Goal: Communication & Community: Ask a question

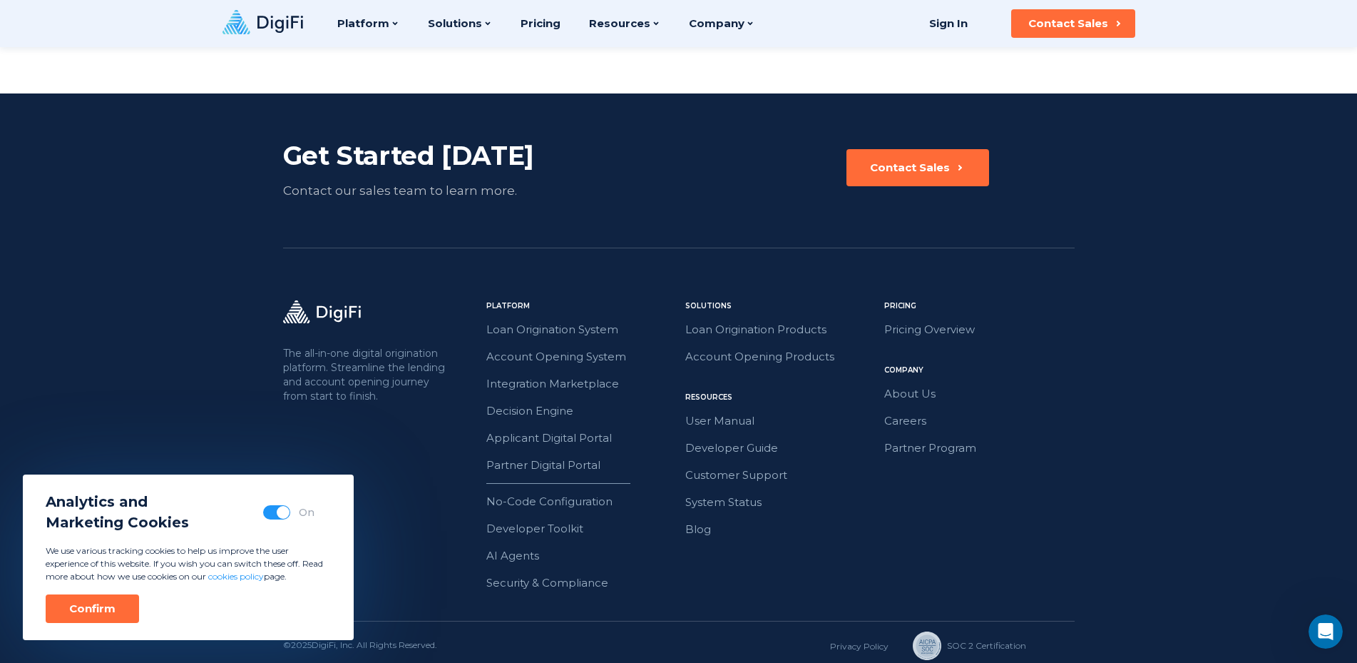
scroll to position [3272, 0]
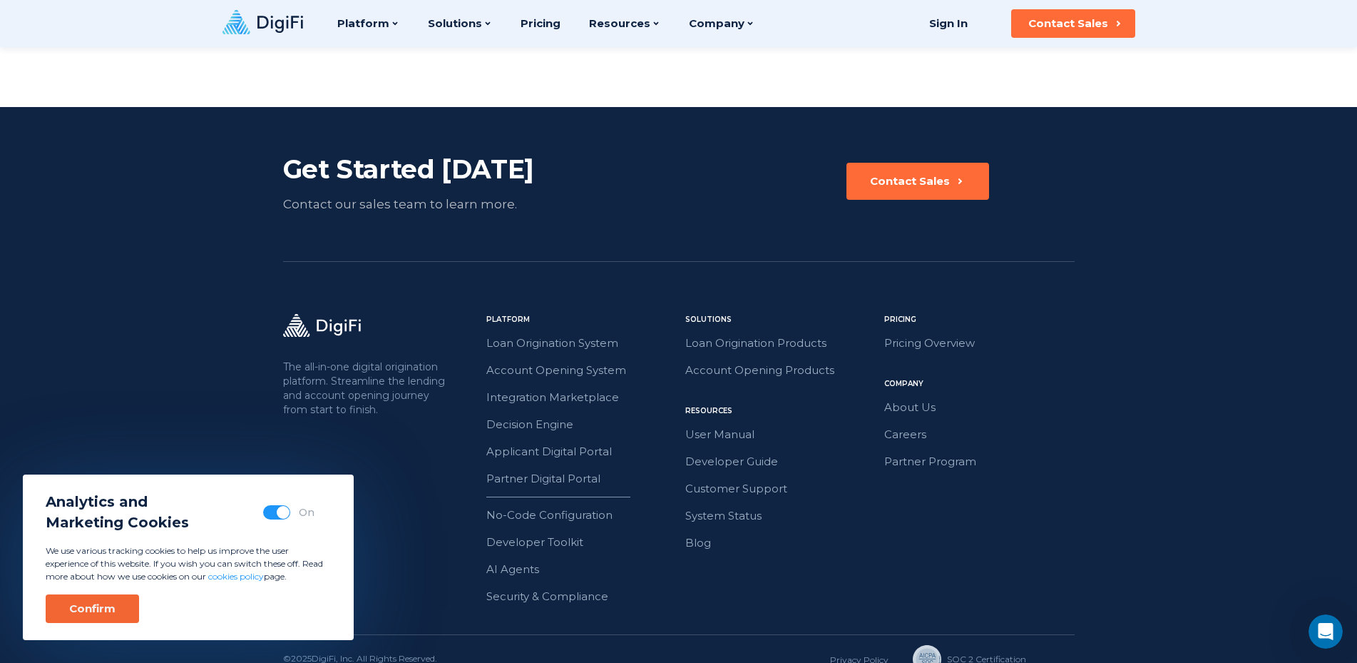
click at [86, 605] on div "Confirm" at bounding box center [92, 608] width 46 height 14
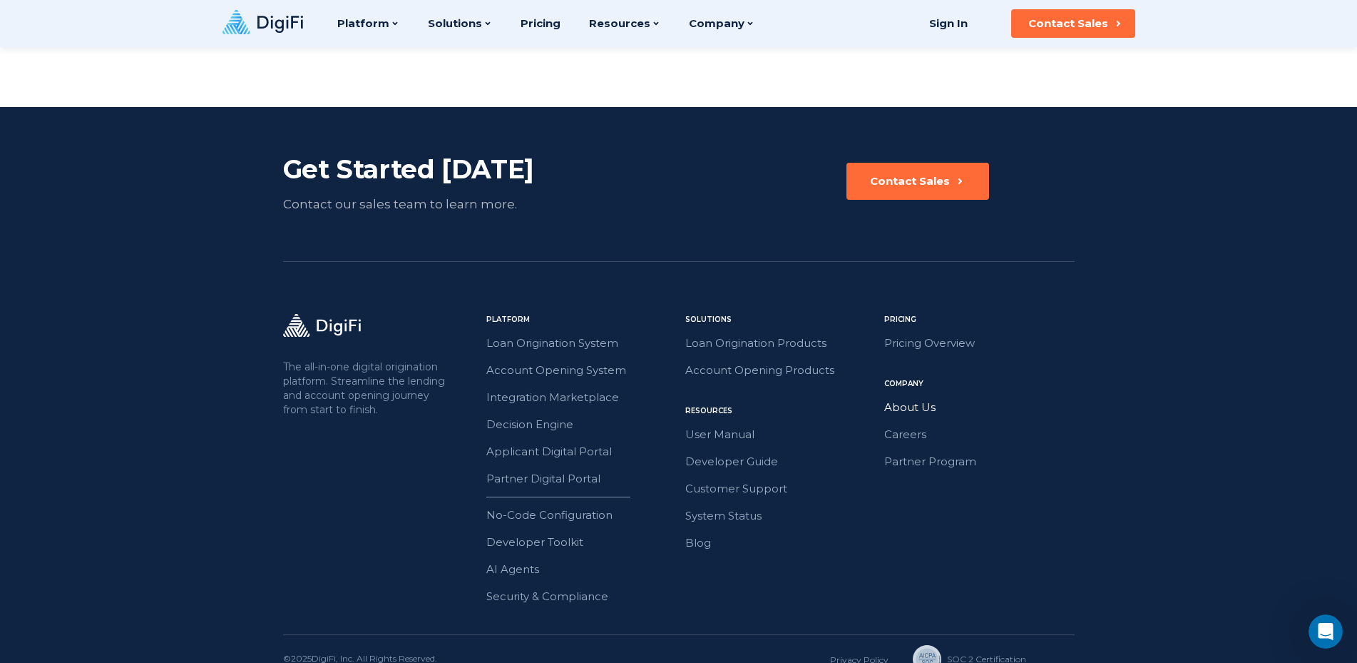
click at [910, 398] on link "About Us" at bounding box center [979, 407] width 190 height 19
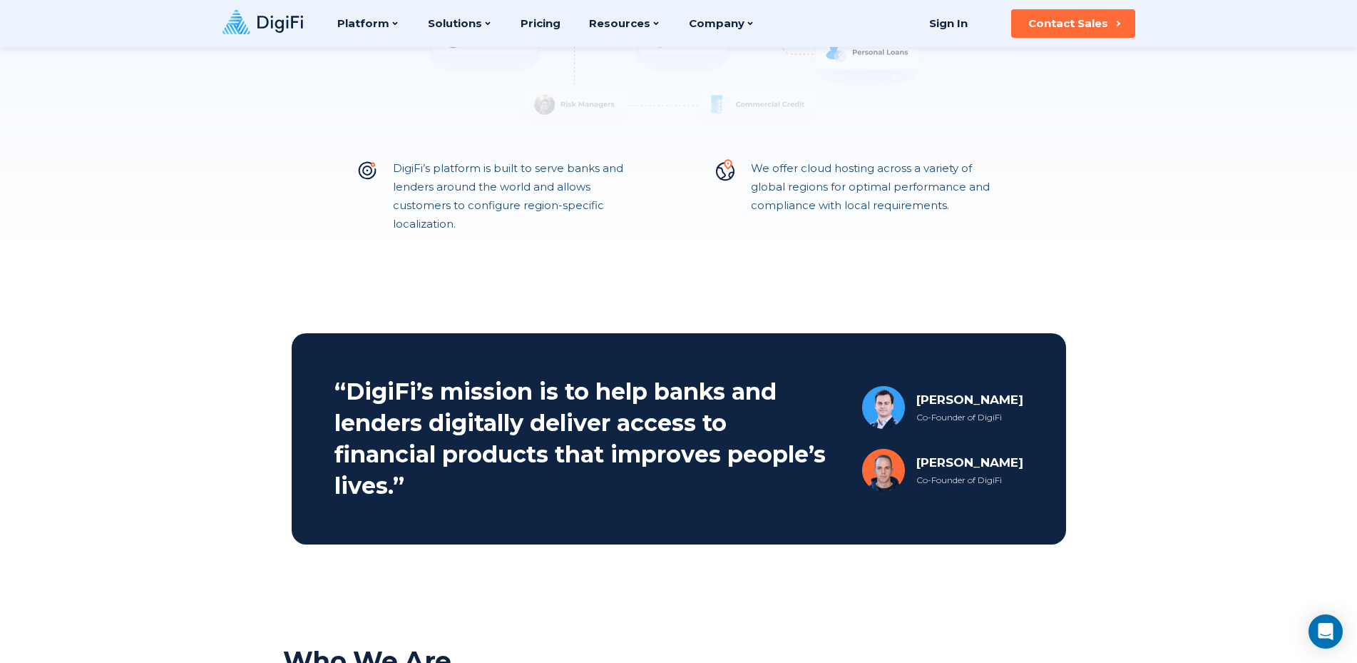
scroll to position [291, 0]
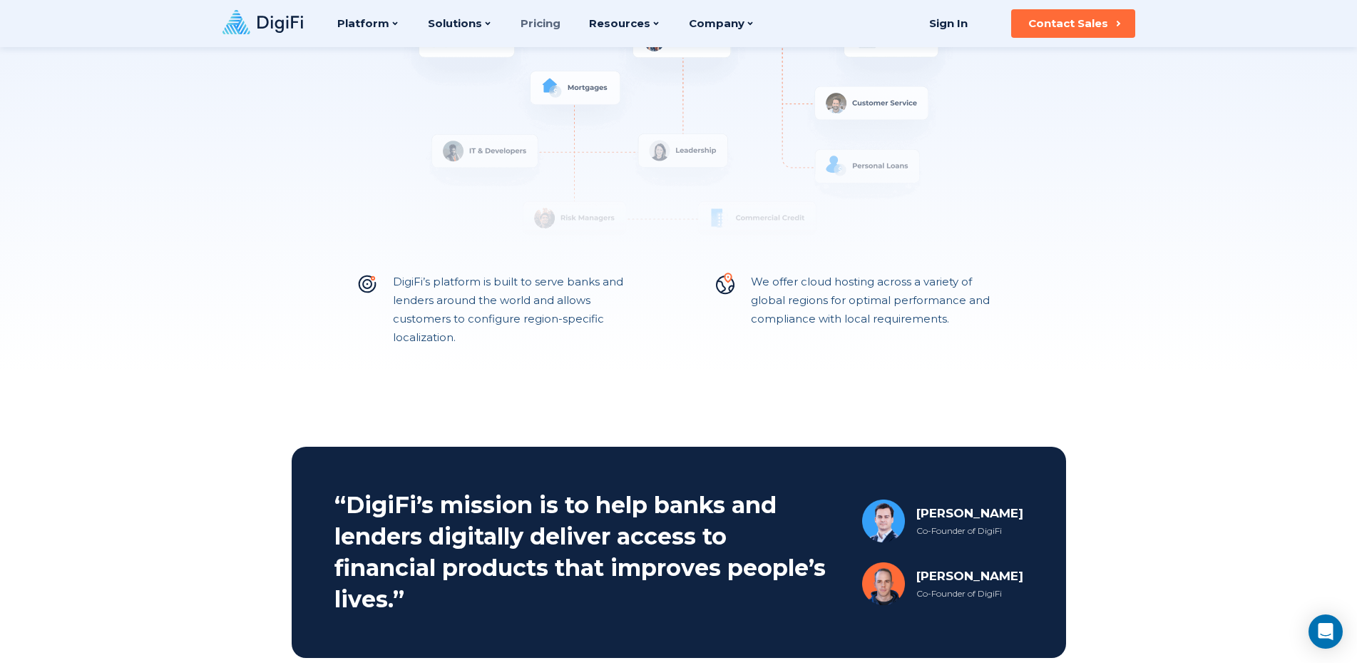
click at [541, 20] on link "Pricing" at bounding box center [541, 23] width 40 height 47
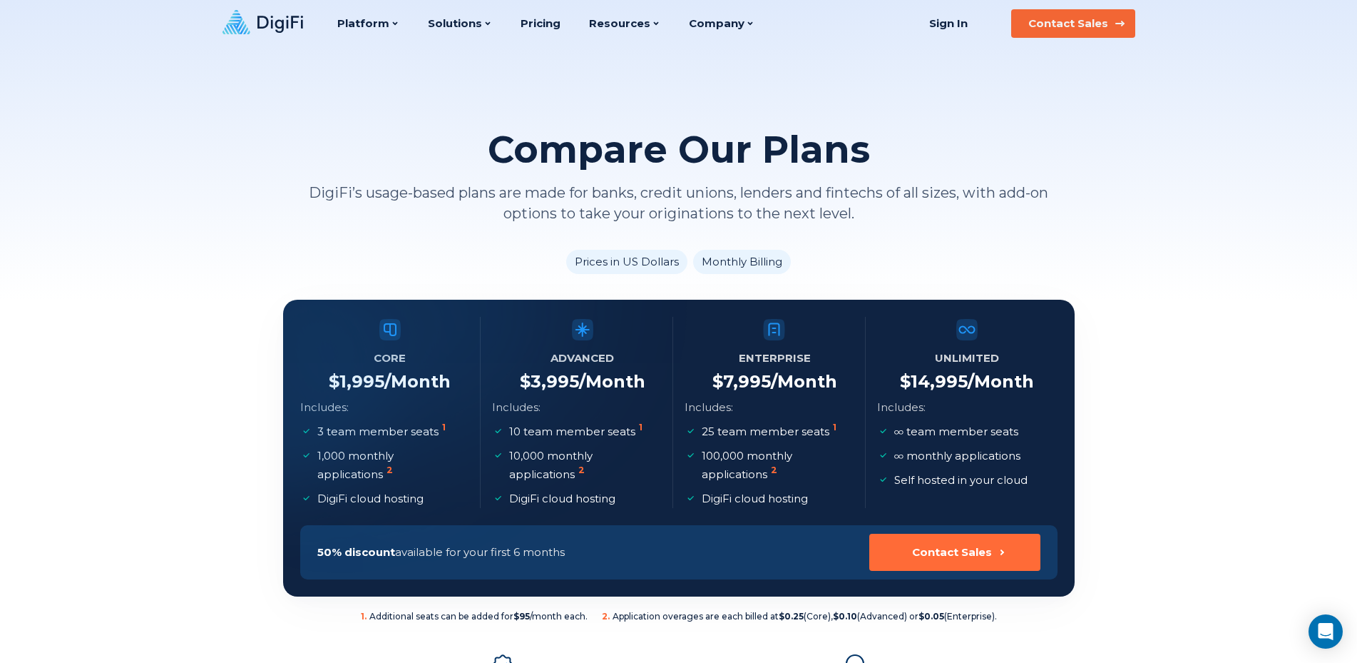
click at [1070, 21] on div "Contact Sales" at bounding box center [1068, 23] width 80 height 14
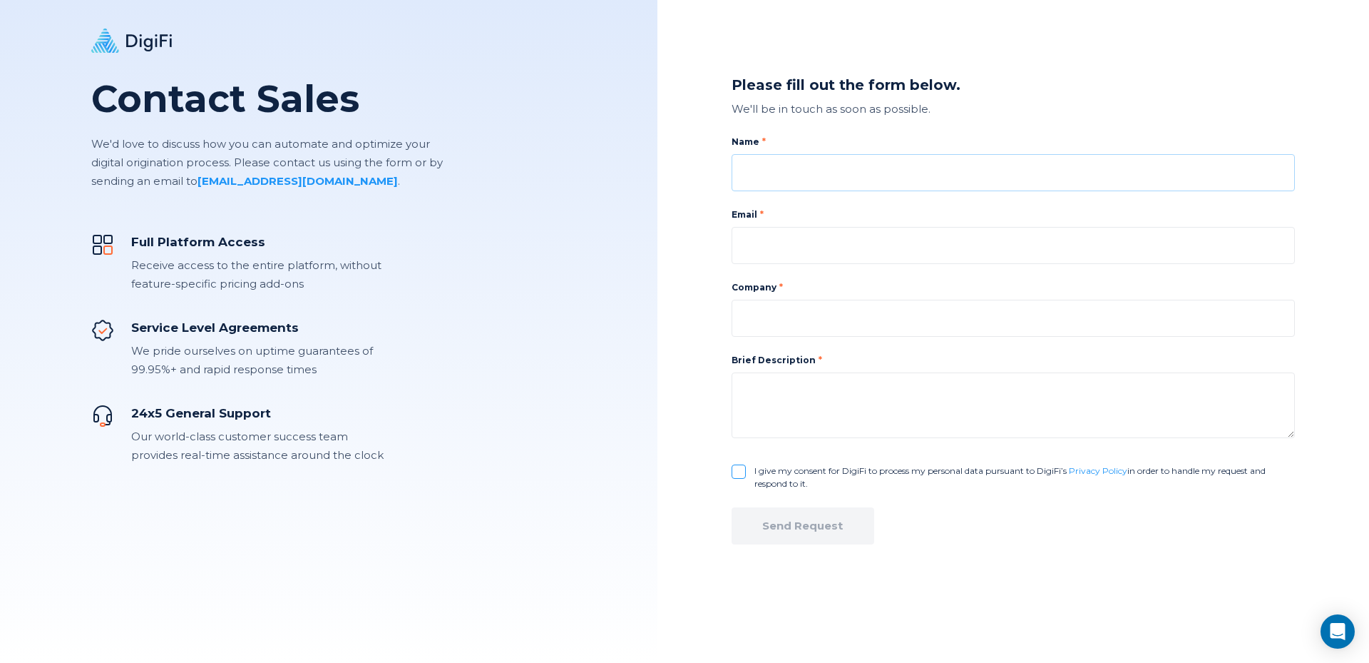
click at [792, 175] on input at bounding box center [1013, 172] width 563 height 37
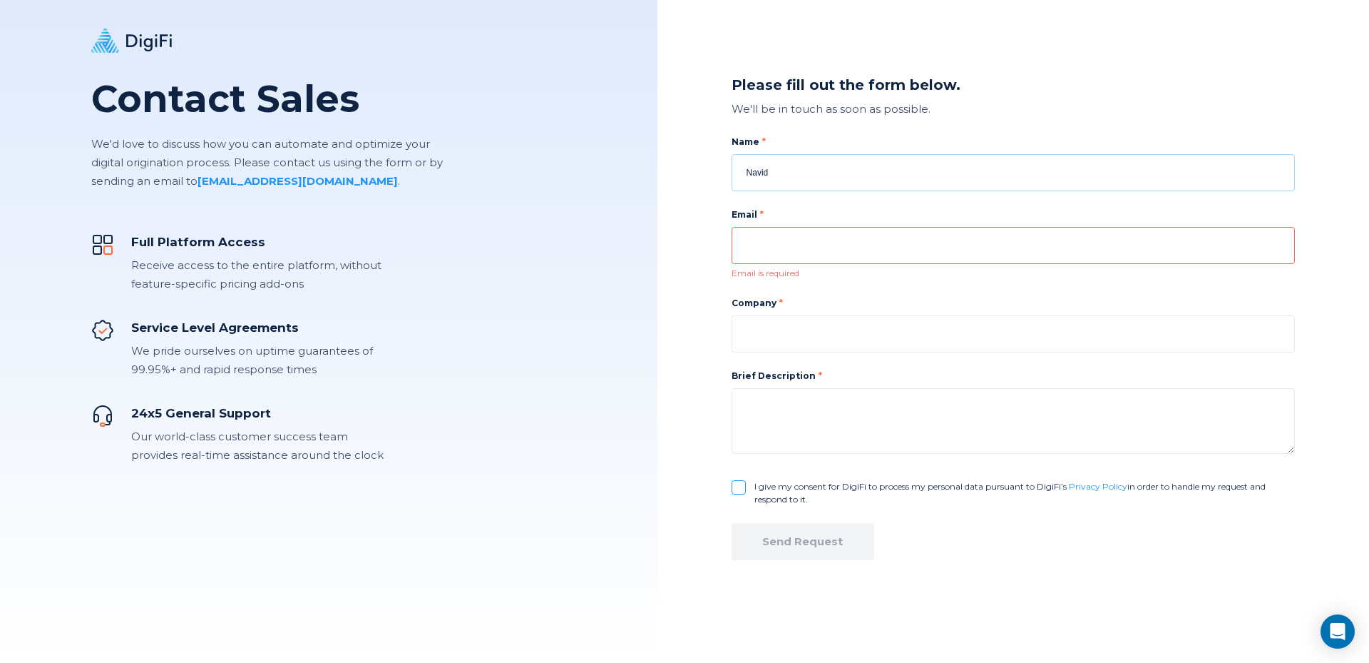
click at [792, 185] on input "Navid" at bounding box center [1013, 172] width 563 height 37
type input "Navid Gooya"
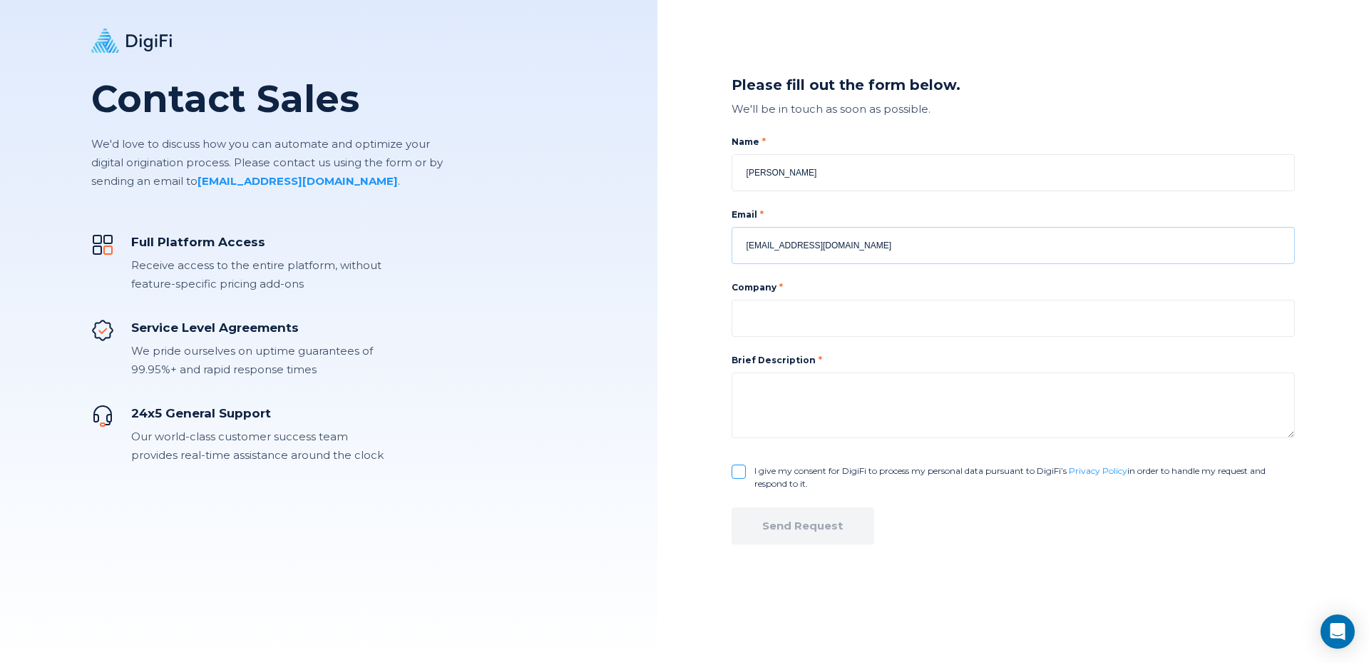
type input "Navid@credicanada.ca"
type input "Credi Canada Lending Corp"
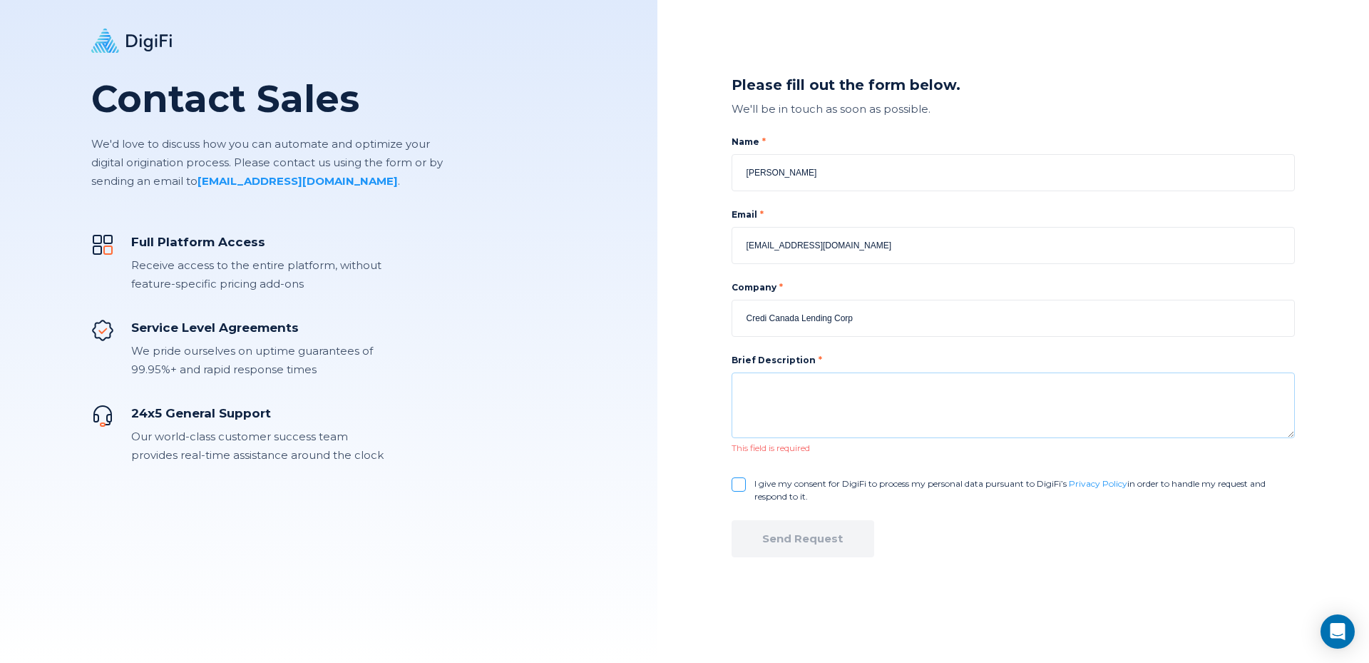
click at [826, 393] on textarea at bounding box center [1013, 405] width 563 height 66
paste textarea "We are interested in learning more about your Loan Origination System (LOS) and…"
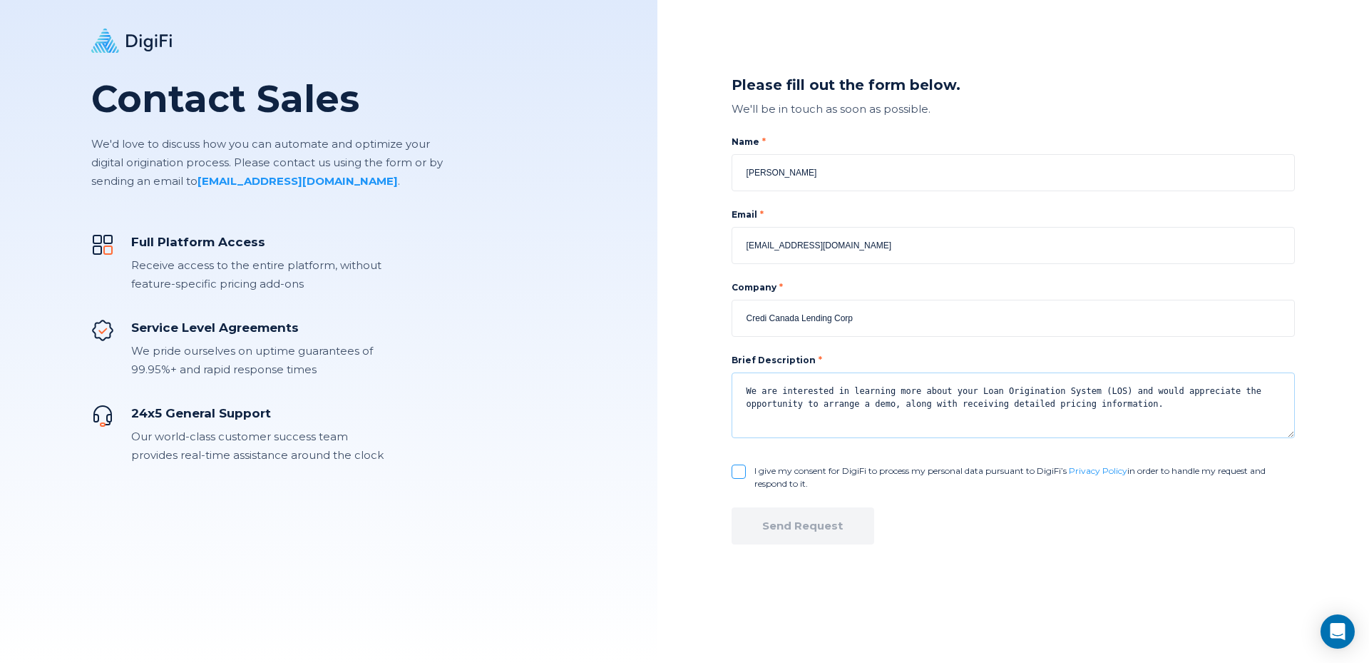
type textarea "We are interested in learning more about your Loan Origination System (LOS) and…"
click at [738, 467] on input "I give my consent for DigiFi to process my personal data pursuant to DigiFi’s P…" at bounding box center [739, 471] width 14 height 14
checkbox input "true"
click at [782, 520] on div "Send Request" at bounding box center [802, 525] width 81 height 14
checkbox input "false"
